Goal: Navigation & Orientation: Find specific page/section

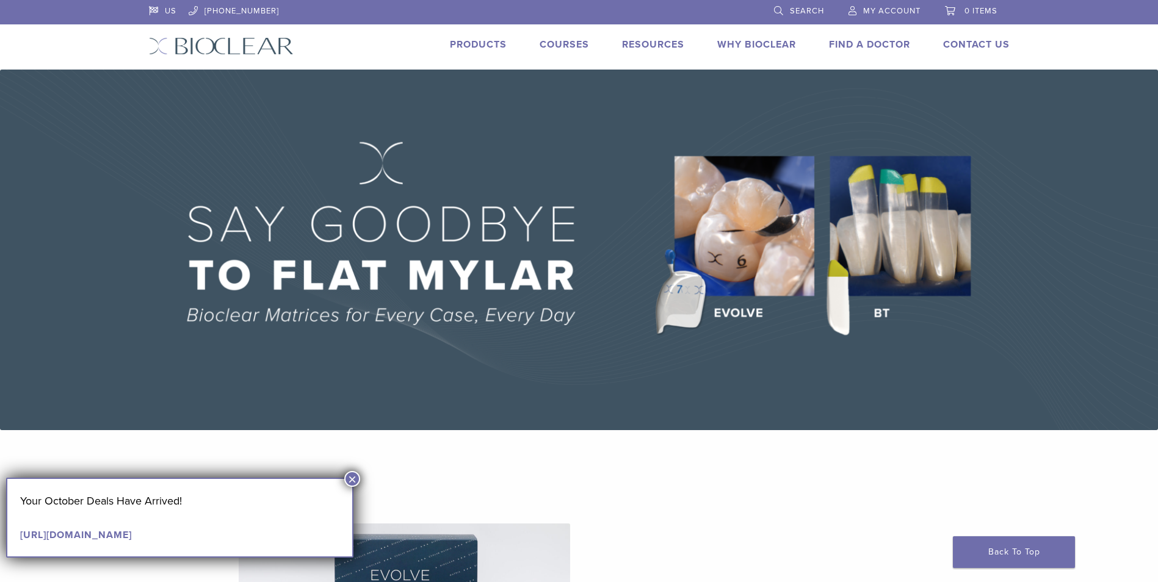
click at [348, 480] on button "×" at bounding box center [352, 479] width 16 height 16
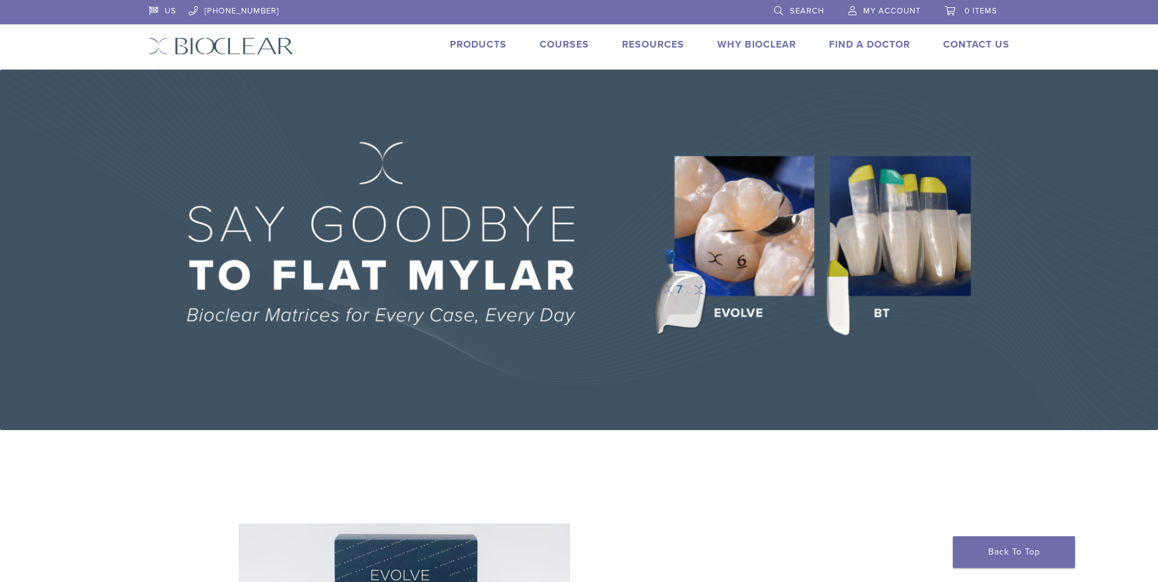
click at [755, 43] on link "Why Bioclear" at bounding box center [756, 44] width 79 height 12
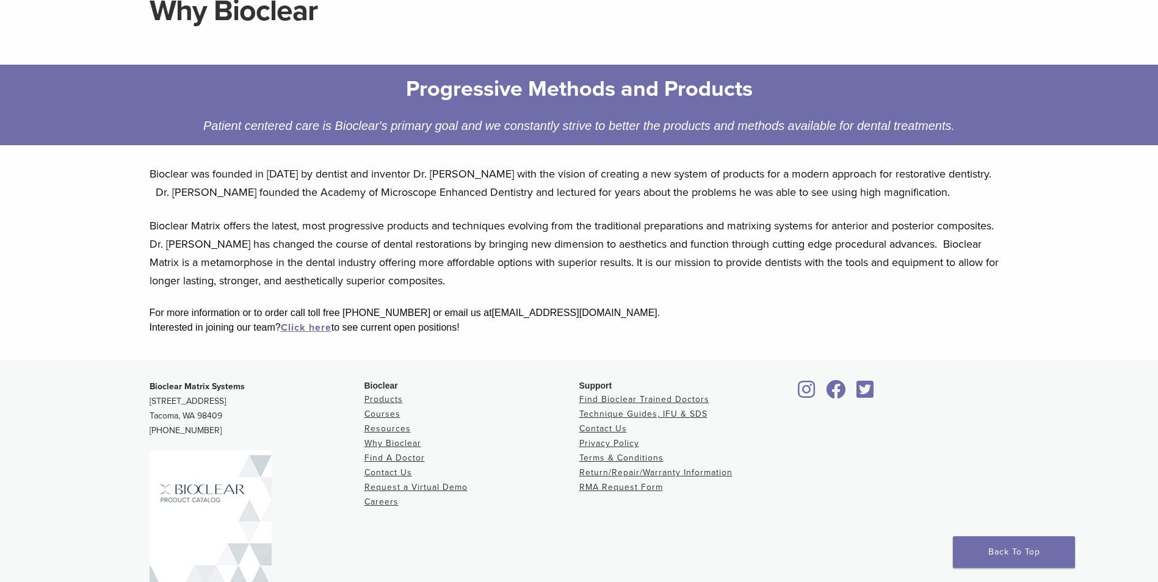
scroll to position [11, 0]
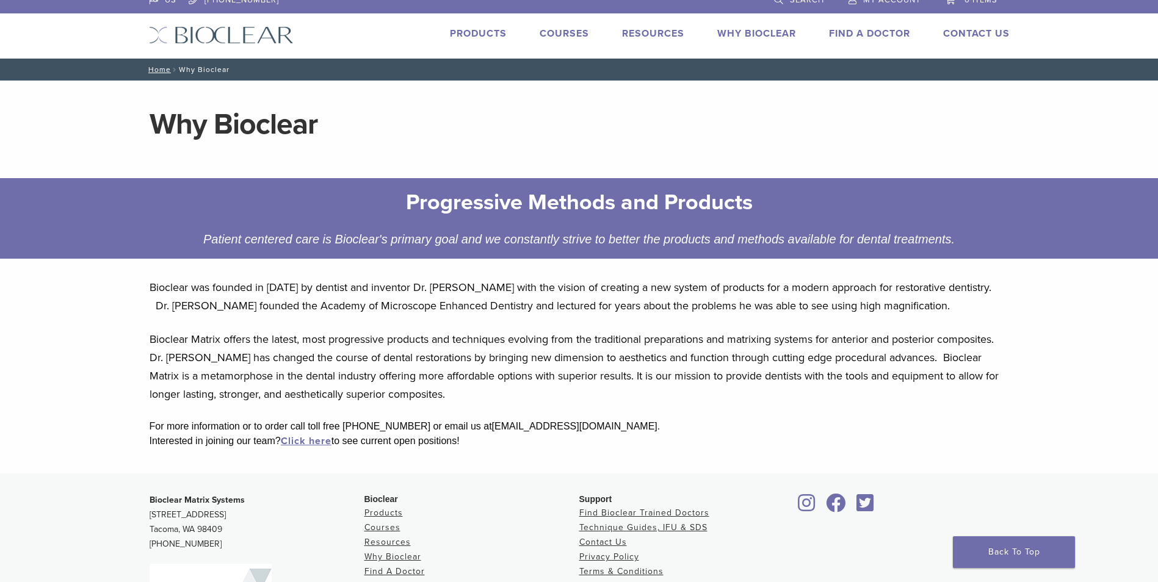
click at [480, 32] on link "Products" at bounding box center [478, 33] width 57 height 12
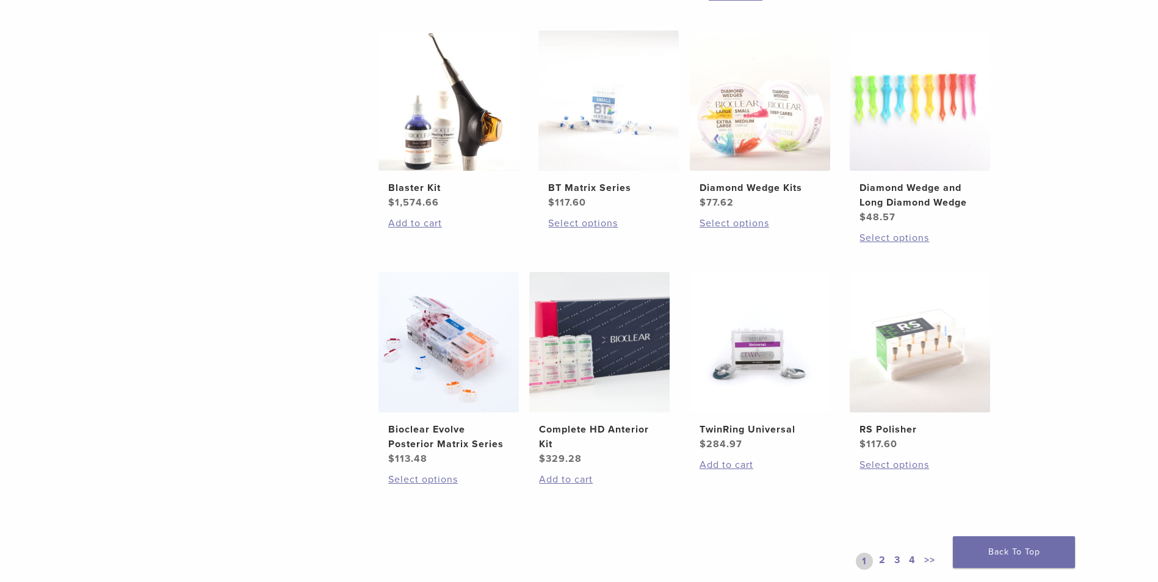
scroll to position [733, 0]
